Goal: Communication & Community: Share content

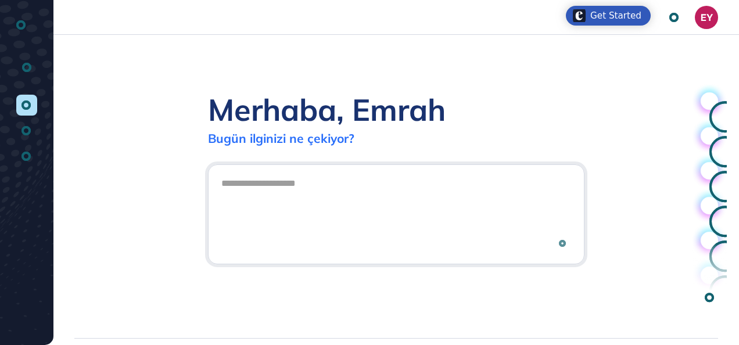
scroll to position [1, 1]
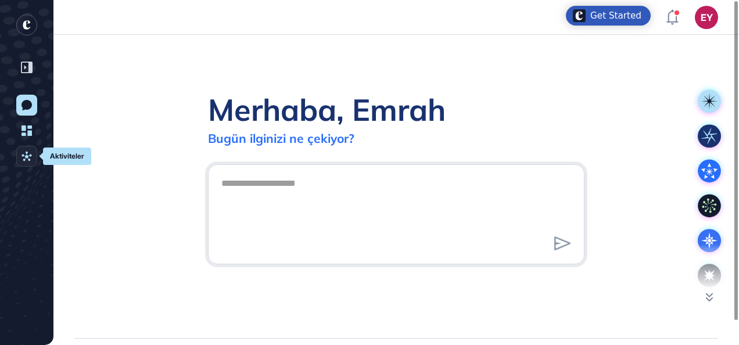
click at [31, 162] on link "Aktiviteler" at bounding box center [26, 156] width 21 height 21
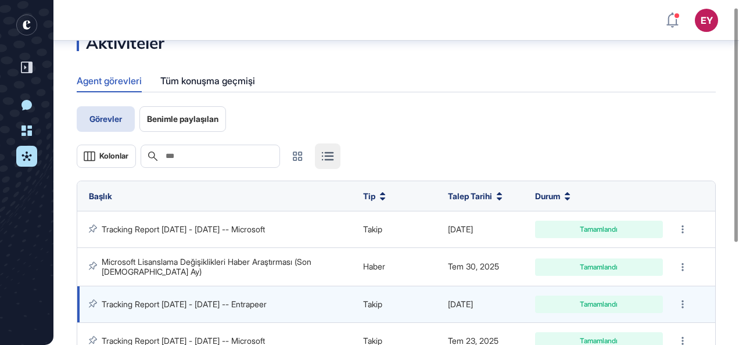
scroll to position [6, 0]
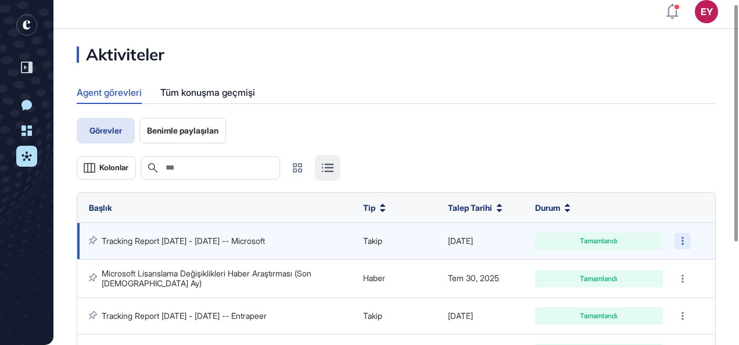
click at [686, 243] on div at bounding box center [683, 241] width 16 height 16
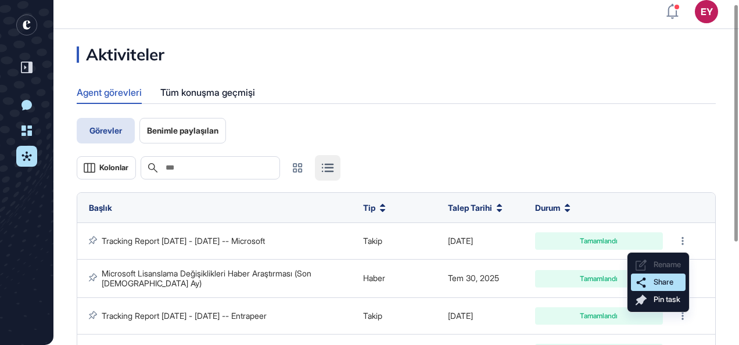
click at [668, 285] on span "Share" at bounding box center [664, 282] width 20 height 9
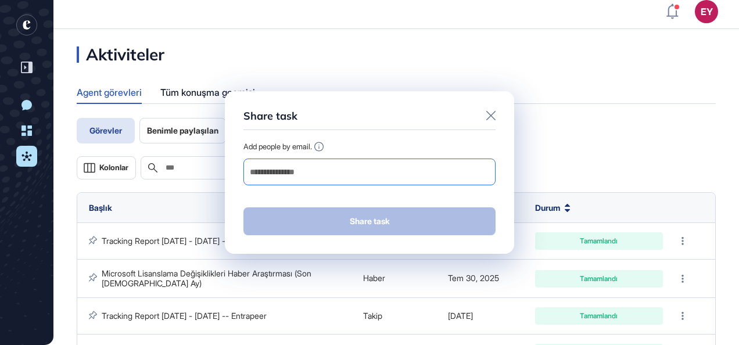
click at [363, 174] on input "email" at bounding box center [370, 172] width 242 height 16
drag, startPoint x: 363, startPoint y: 174, endPoint x: 246, endPoint y: 162, distance: 117.0
click at [246, 162] on div at bounding box center [370, 172] width 252 height 27
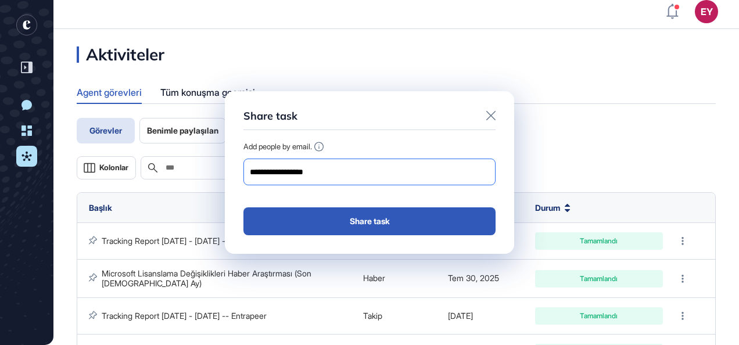
type input "**********"
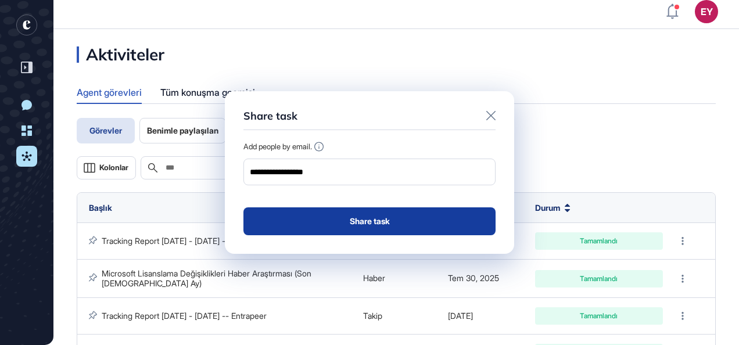
type input "**********"
click at [396, 221] on button "Share task" at bounding box center [370, 222] width 252 height 28
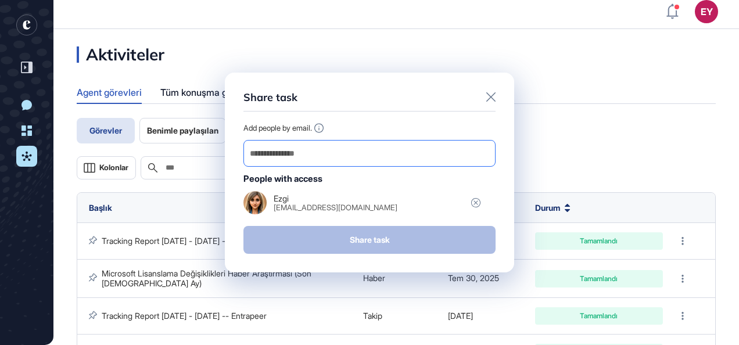
click at [314, 157] on input "email" at bounding box center [370, 153] width 242 height 16
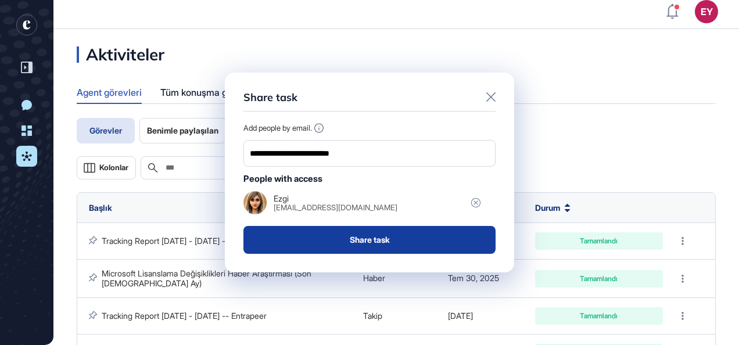
type input "**********"
click at [371, 234] on button "Share task" at bounding box center [370, 240] width 252 height 28
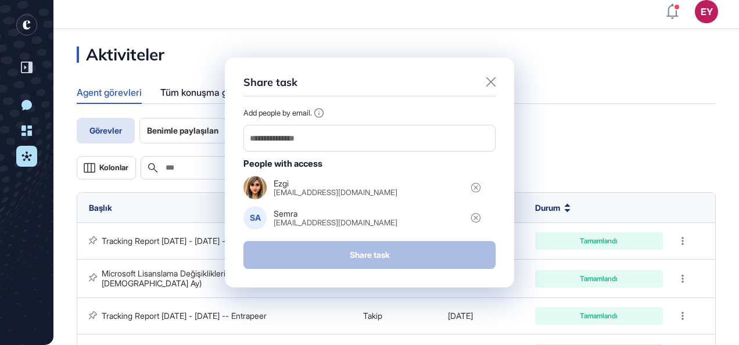
click at [491, 83] on icon at bounding box center [491, 81] width 9 height 9
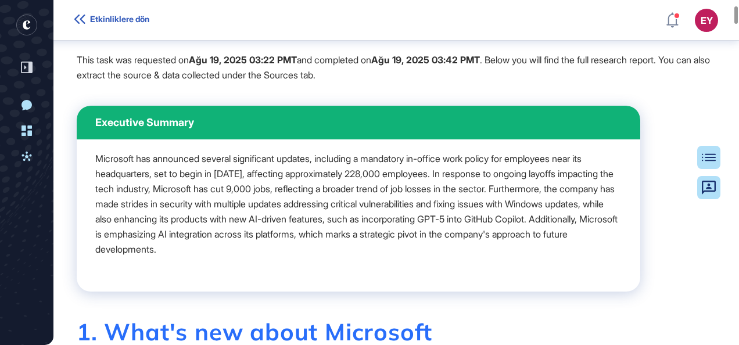
scroll to position [64, 0]
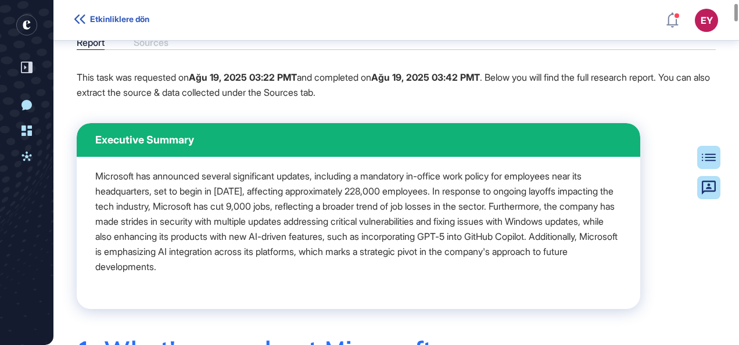
click at [150, 50] on div "Report Sources" at bounding box center [396, 43] width 639 height 13
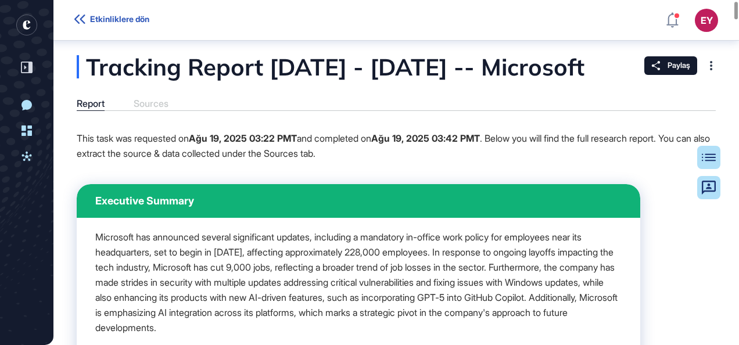
scroll to position [0, 0]
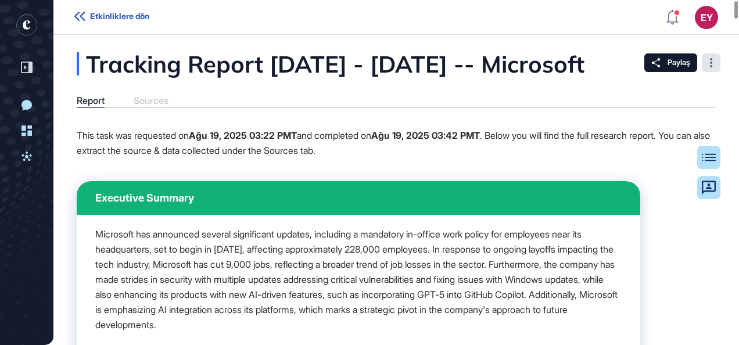
click at [716, 59] on div at bounding box center [711, 62] width 19 height 19
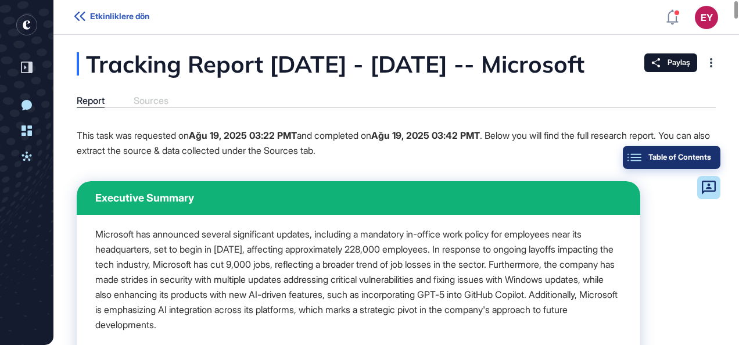
click at [714, 156] on button "Table of Contents" at bounding box center [672, 157] width 98 height 23
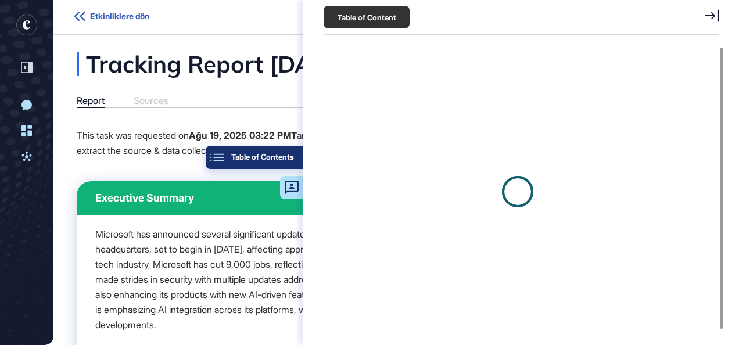
scroll to position [5, 1]
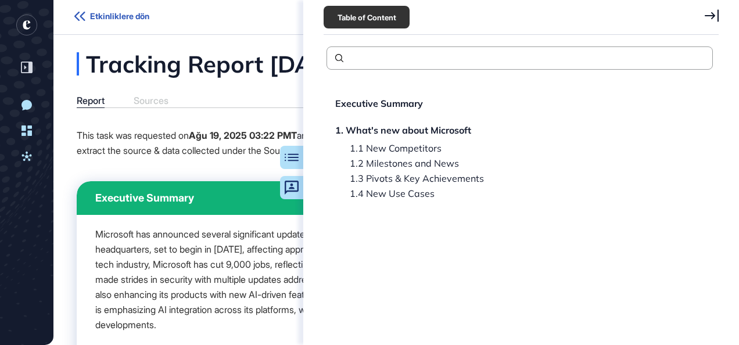
click at [399, 159] on div "1.1 New Competitors" at bounding box center [397, 163] width 124 height 9
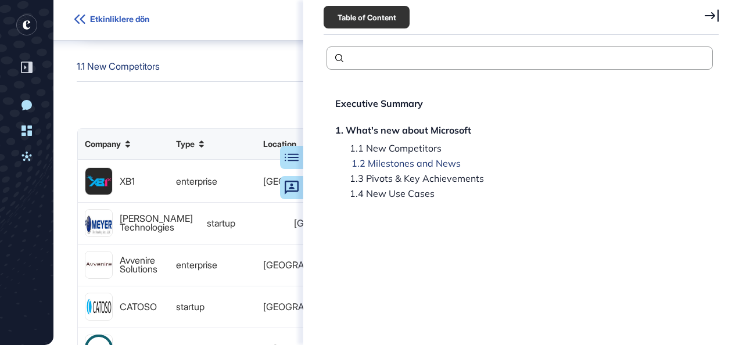
click at [402, 174] on div "1.2 Milestones and News" at bounding box center [409, 178] width 149 height 9
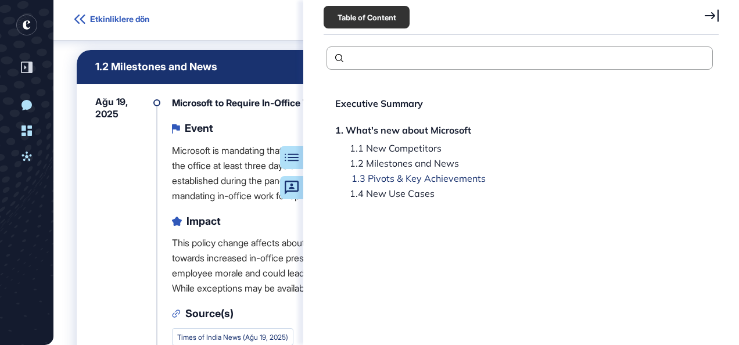
scroll to position [1132, 0]
click at [227, 76] on div "1.2 Milestones and News" at bounding box center [359, 67] width 564 height 34
click at [716, 15] on icon at bounding box center [712, 15] width 14 height 13
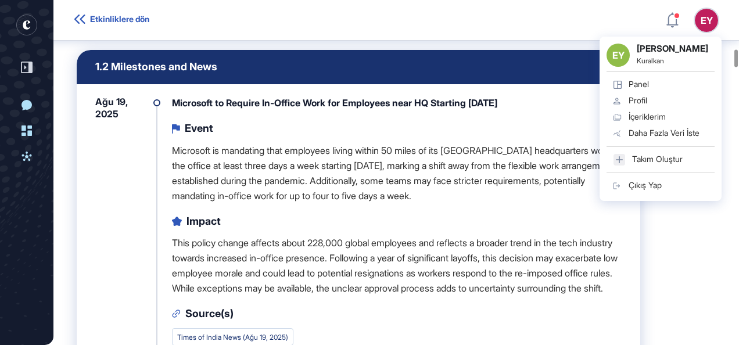
click at [478, 38] on div "Etkinliklere dön EY EY Emrah Yaşar Kuralkan Panel Profil İçeriklerim Daha Fazla…" at bounding box center [369, 20] width 739 height 41
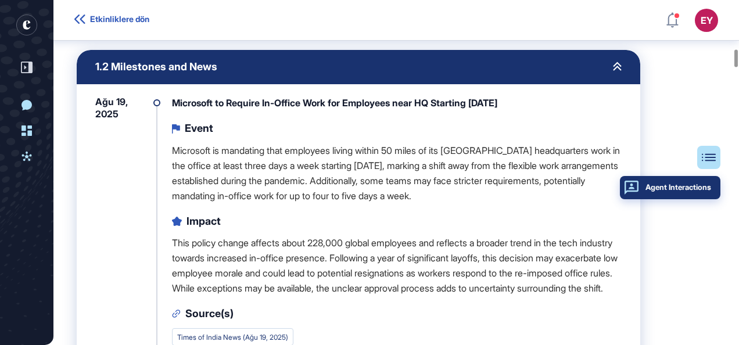
click at [705, 189] on div "Agent Interactions" at bounding box center [671, 187] width 82 height 9
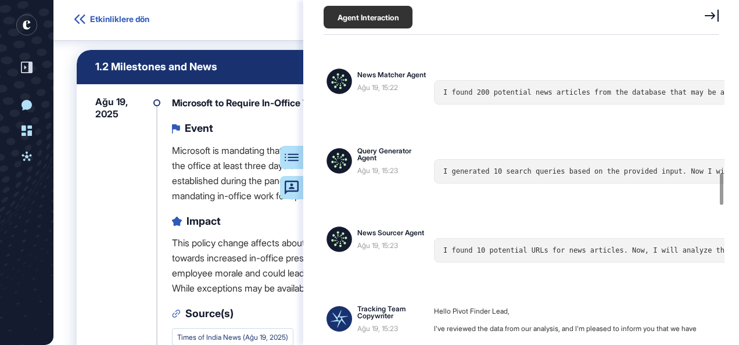
scroll to position [1163, 0]
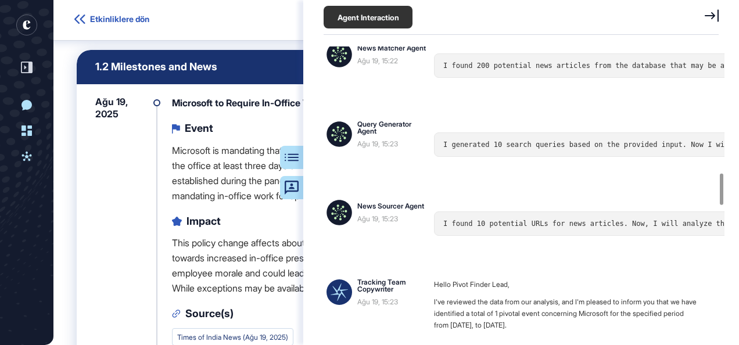
click at [244, 27] on div "Show 25 1 2 Showing 10 to 34 of 49 companies" at bounding box center [396, 14] width 639 height 23
click at [710, 12] on icon at bounding box center [712, 15] width 14 height 13
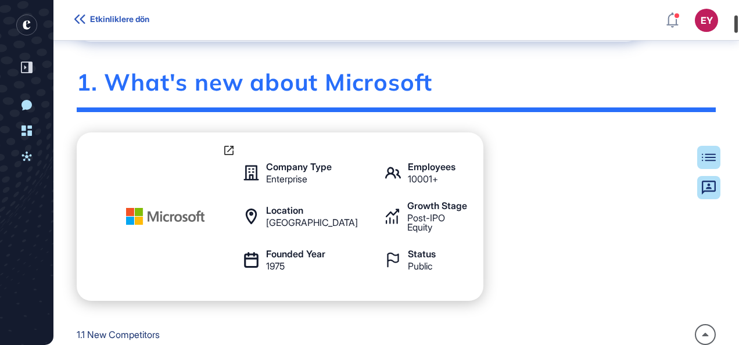
scroll to position [0, 0]
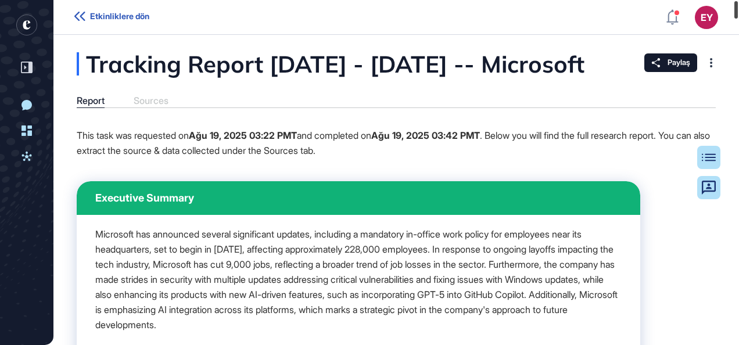
drag, startPoint x: 737, startPoint y: 59, endPoint x: 728, endPoint y: -4, distance: 64.0
click at [728, 0] on html "Etkinliklere dön EY Panel Profil İçeriklerim Daha Fazla Veri İste Yeni Konuşma …" at bounding box center [369, 172] width 739 height 345
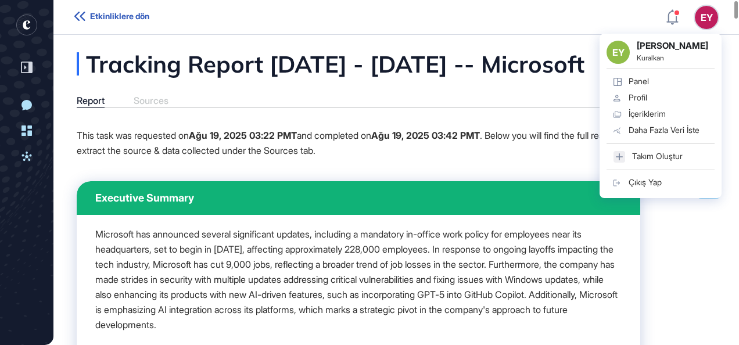
click at [526, 76] on div "Tracking Report [DATE] - [DATE] -- Microsoft" at bounding box center [389, 63] width 624 height 23
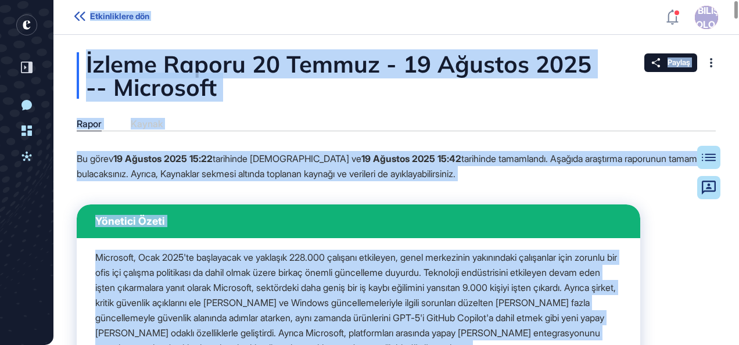
click at [523, 188] on div "Bu görev 19 Ağustos 2025 15:22 tarihinde istendi ve 19 Ağustos 2025 15:42 tarih…" at bounding box center [396, 170] width 639 height 39
